Goal: Navigation & Orientation: Find specific page/section

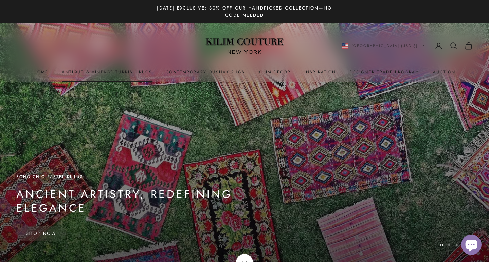
click at [109, 73] on link "Antique & Vintage Turkish Rugs" at bounding box center [107, 72] width 90 height 7
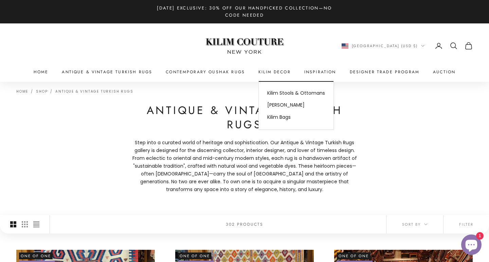
click at [269, 71] on summary "Kilim Decor" at bounding box center [274, 72] width 32 height 7
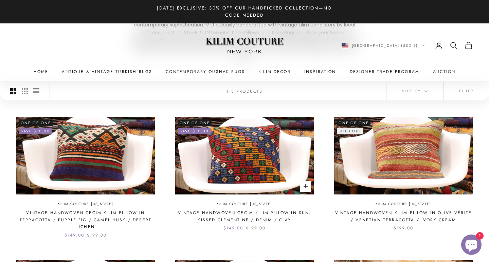
scroll to position [80, 0]
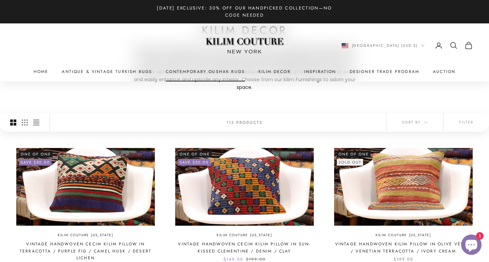
click at [188, 71] on link "Contemporary Oushak Rugs" at bounding box center [205, 71] width 79 height 7
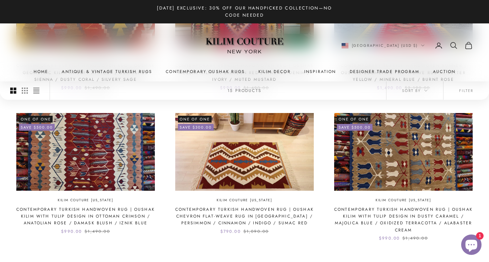
scroll to position [426, 0]
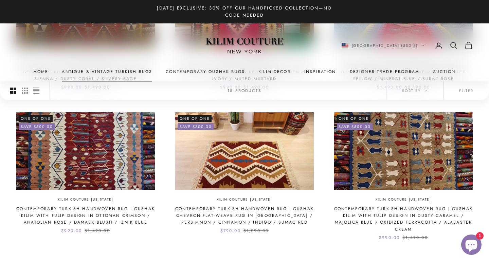
click at [116, 71] on link "Antique & Vintage Turkish Rugs" at bounding box center [107, 71] width 90 height 7
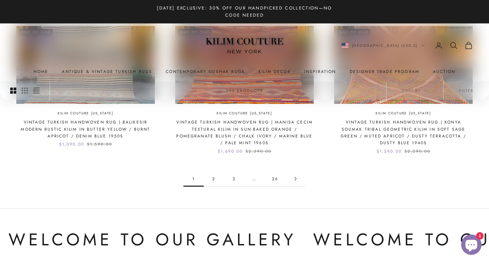
scroll to position [723, 0]
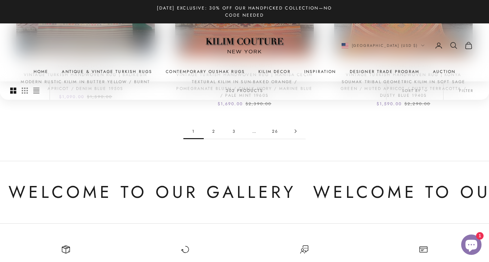
click at [210, 125] on link "2" at bounding box center [214, 131] width 20 height 15
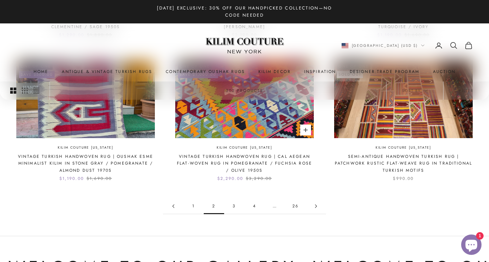
scroll to position [639, 0]
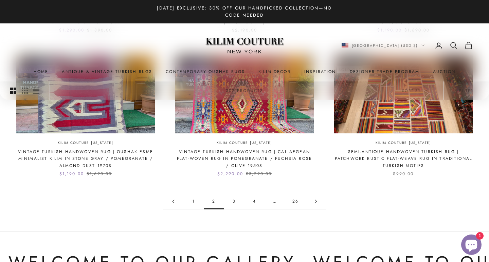
click at [232, 198] on link "3" at bounding box center [234, 201] width 20 height 15
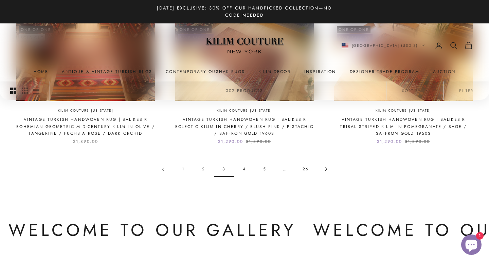
scroll to position [679, 0]
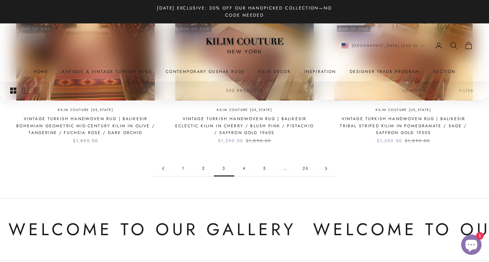
click at [241, 169] on link "4" at bounding box center [244, 168] width 20 height 15
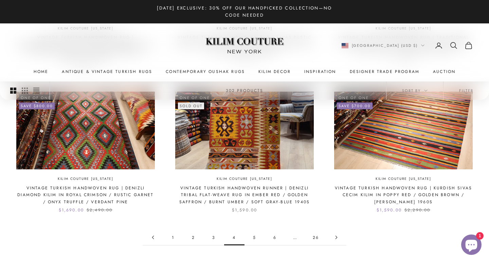
scroll to position [688, 0]
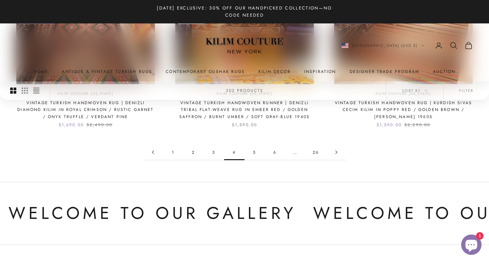
click at [254, 145] on link "5" at bounding box center [254, 152] width 20 height 15
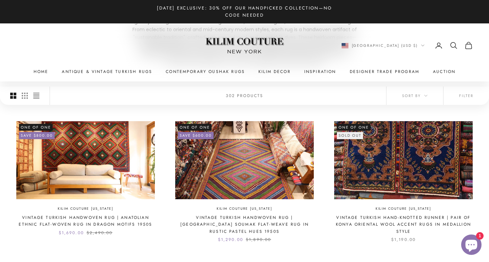
scroll to position [134, 0]
